Goal: Task Accomplishment & Management: Manage account settings

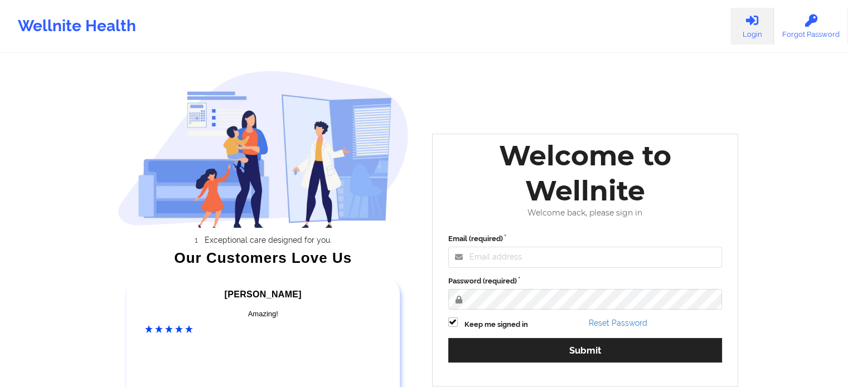
click at [753, 20] on icon at bounding box center [752, 20] width 14 height 12
click at [492, 262] on input "Email (required)" at bounding box center [585, 257] width 274 height 21
type input "[EMAIL_ADDRESS][DOMAIN_NAME]"
click at [448, 338] on button "Submit" at bounding box center [585, 350] width 274 height 24
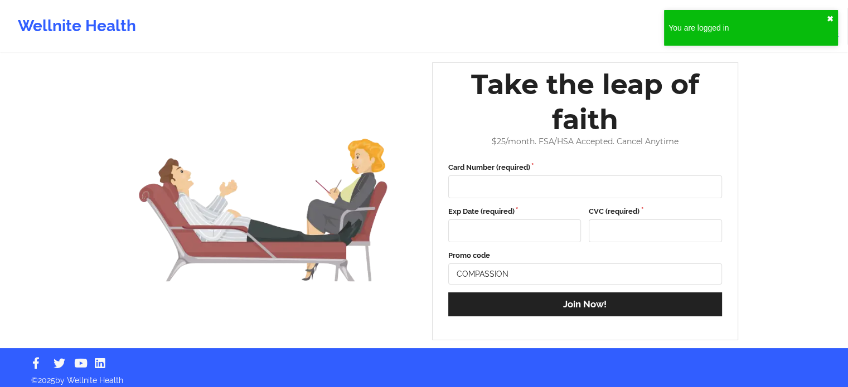
click at [831, 17] on button "✖︎" at bounding box center [830, 18] width 7 height 9
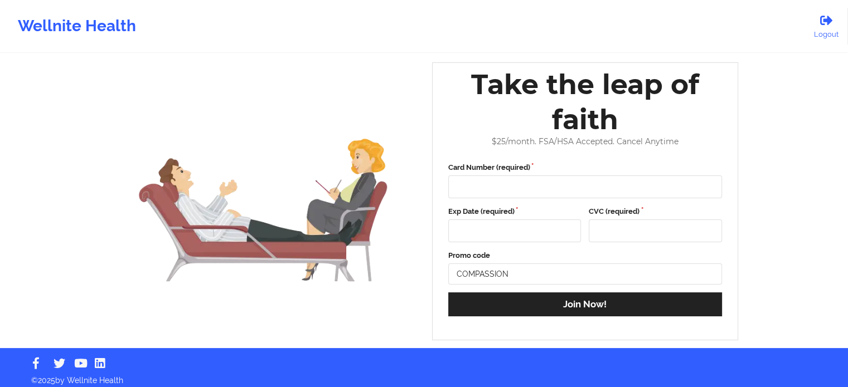
click at [115, 28] on div "Wellnite Health" at bounding box center [77, 26] width 154 height 45
click at [822, 45] on div "Wellnite Health Logout" at bounding box center [424, 26] width 848 height 45
click at [827, 28] on link "Logout" at bounding box center [825, 26] width 43 height 37
